Goal: Answer question/provide support: Share knowledge or assist other users

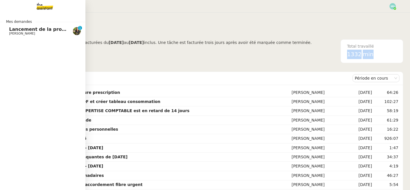
click at [9, 31] on span "Lancement de la procédure prescription" at bounding box center [60, 28] width 103 height 5
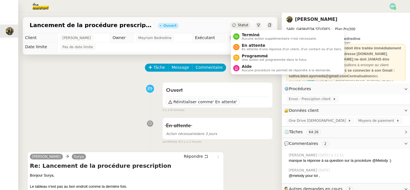
click at [243, 25] on span "Statut" at bounding box center [243, 25] width 11 height 4
click at [256, 69] on span "Aucune procédure ne permet de répondre à la demande." at bounding box center [286, 70] width 89 height 3
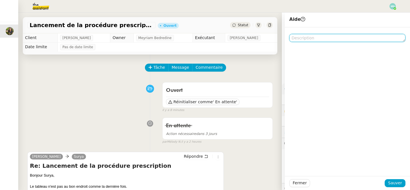
click at [302, 38] on textarea at bounding box center [347, 38] width 116 height 8
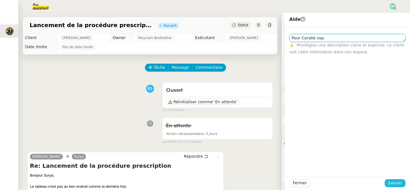
type textarea "Pour Coralie svp"
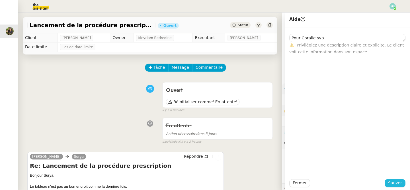
click at [398, 184] on span "Sauver" at bounding box center [395, 182] width 14 height 7
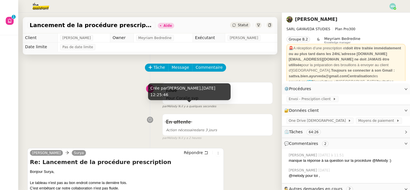
click at [207, 105] on span "il y a quelques secondes" at bounding box center [198, 106] width 35 height 5
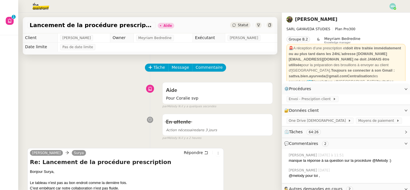
click at [242, 171] on div "[PERSON_NAME] Répondre Re: Lancement de la procédure prescription Bonjour Surya…" at bounding box center [149, 178] width 245 height 71
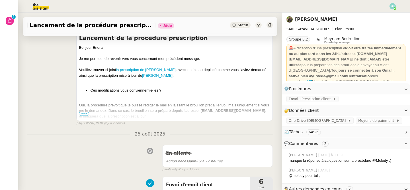
scroll to position [236, 0]
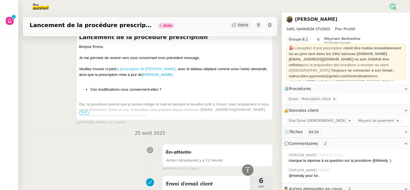
click at [160, 68] on link "la prescription de [PERSON_NAME]" at bounding box center [146, 69] width 60 height 4
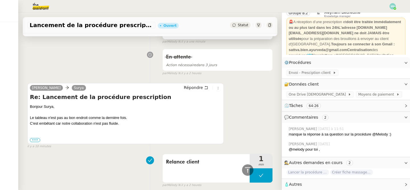
scroll to position [0, 0]
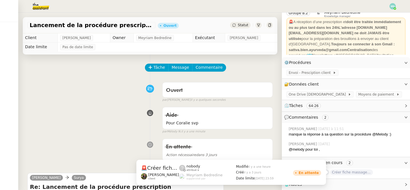
click at [360, 172] on span "Créer fiche massages [PERSON_NAME] dans VIT" at bounding box center [351, 172] width 43 height 6
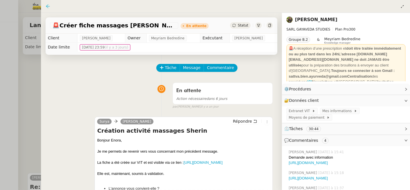
click at [47, 8] on icon at bounding box center [48, 6] width 5 height 5
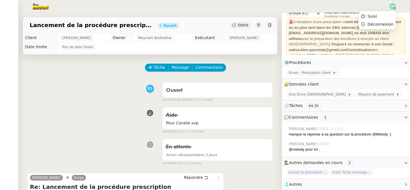
click at [391, 7] on img at bounding box center [392, 6] width 6 height 6
click at [377, 18] on span "Suivi" at bounding box center [372, 16] width 10 height 5
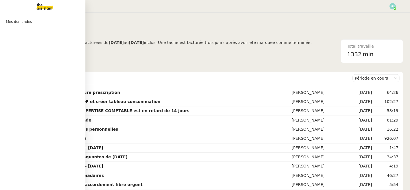
click at [39, 6] on img at bounding box center [40, 6] width 44 height 13
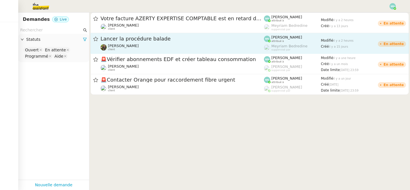
click at [112, 42] on div "Lancer la procédure balade [PERSON_NAME] client" at bounding box center [181, 43] width 163 height 16
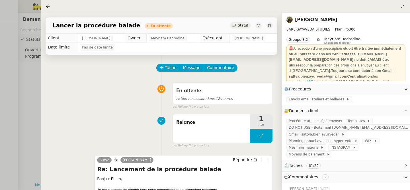
scroll to position [103, 0]
